Goal: Navigation & Orientation: Go to known website

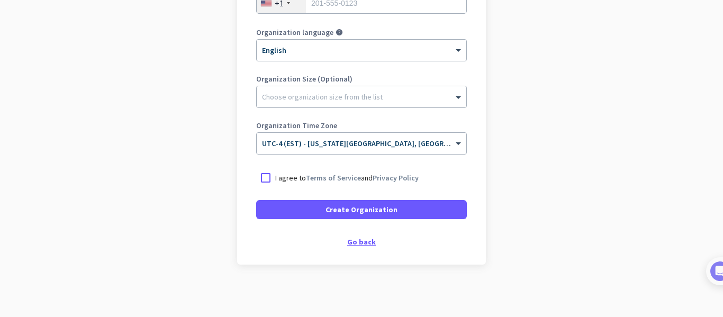
scroll to position [227, 0]
click at [368, 241] on div "Go back" at bounding box center [361, 241] width 211 height 7
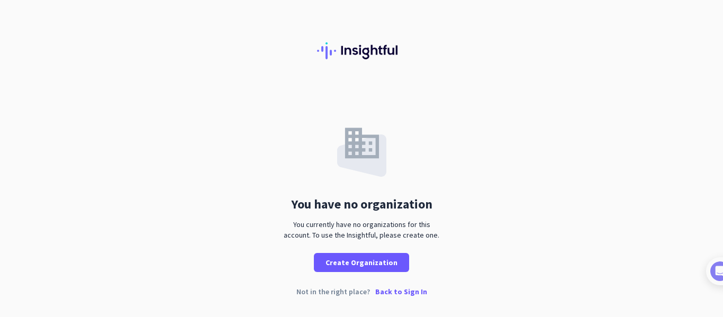
click at [383, 295] on p "Back to Sign In" at bounding box center [401, 291] width 52 height 7
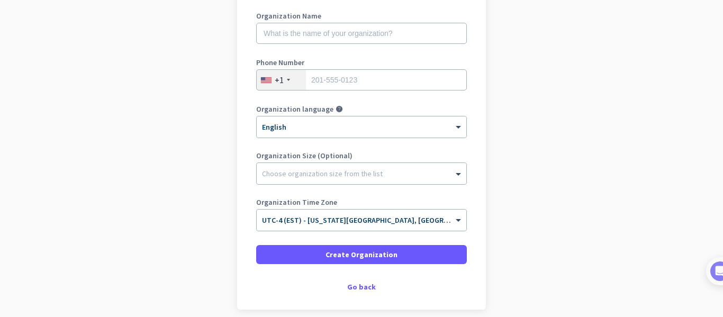
scroll to position [195, 0]
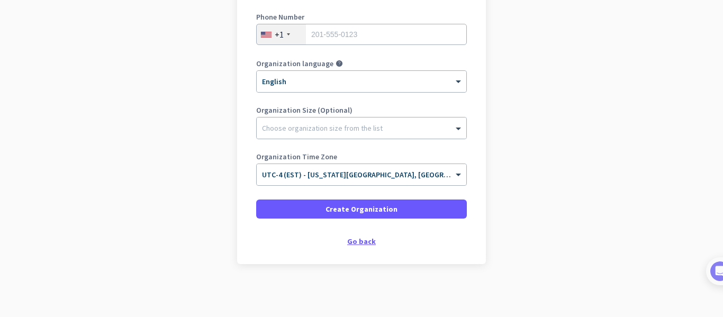
click at [357, 243] on div "Go back" at bounding box center [361, 241] width 211 height 7
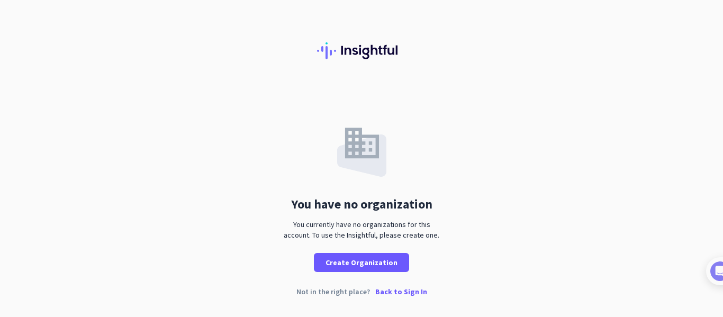
click at [385, 288] on p "Back to Sign In" at bounding box center [401, 291] width 52 height 7
